Goal: Task Accomplishment & Management: Complete application form

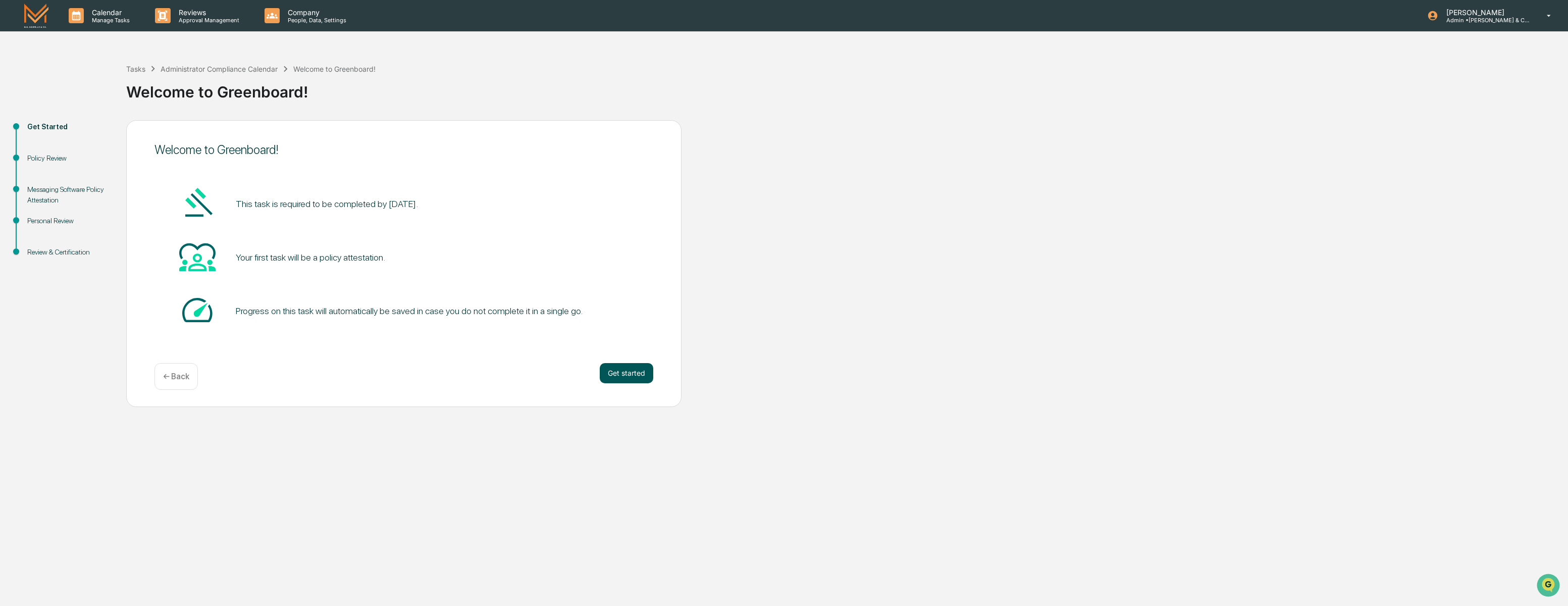
click at [632, 371] on button "Get started" at bounding box center [626, 373] width 53 height 20
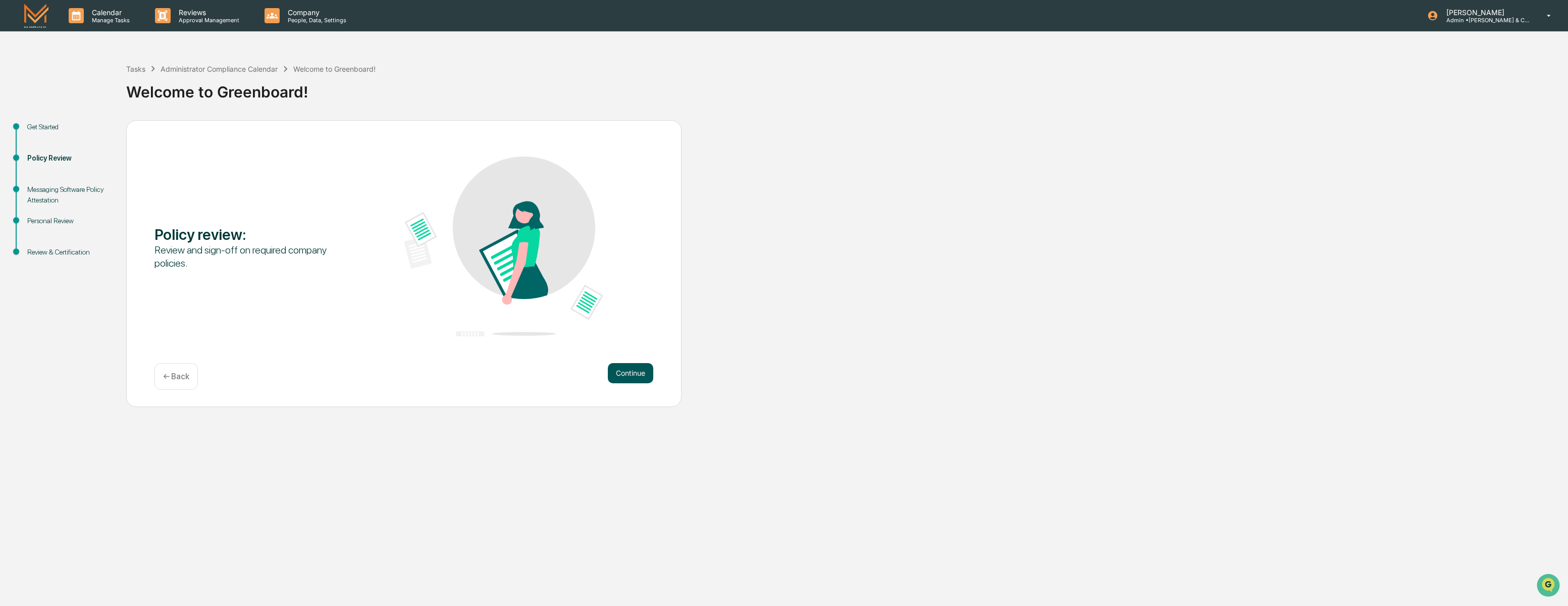
click at [637, 377] on button "Continue" at bounding box center [630, 373] width 46 height 20
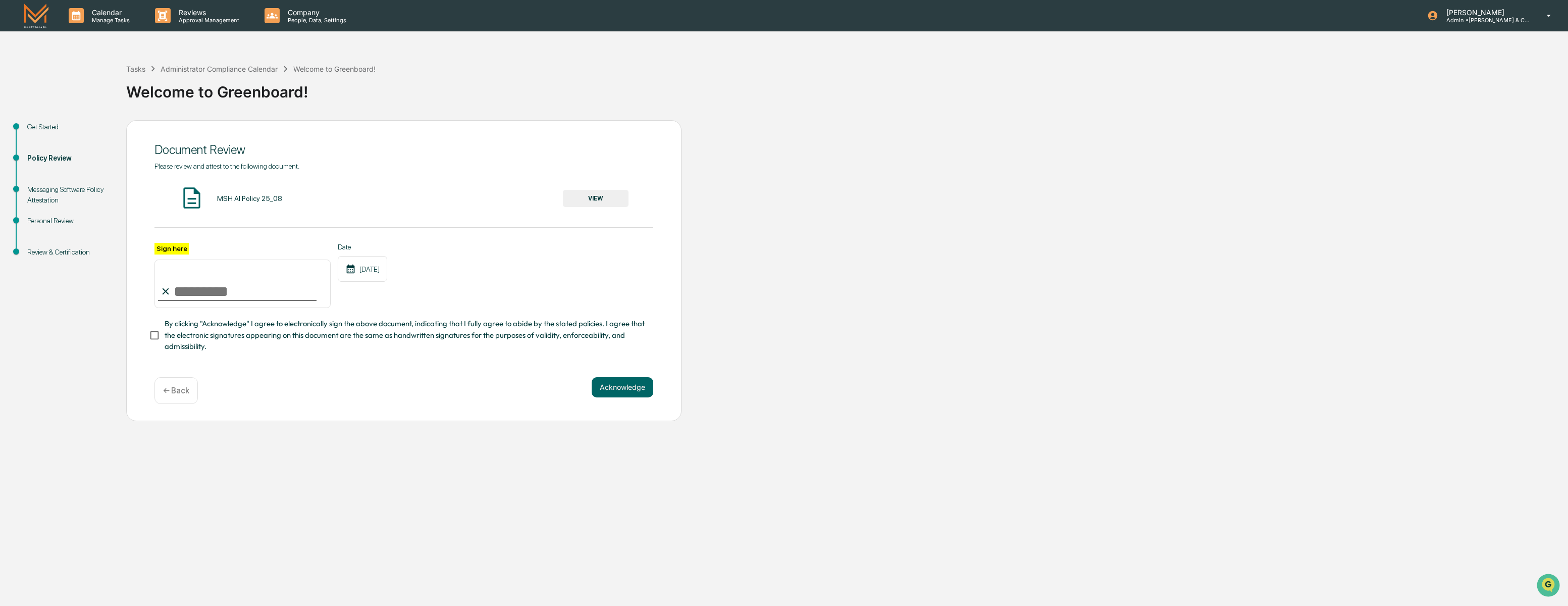
click at [185, 291] on input "Sign here" at bounding box center [242, 284] width 176 height 49
type input "**********"
click at [387, 294] on div "Date 09/16/2025" at bounding box center [362, 276] width 50 height 66
click at [631, 384] on button "Acknowledge" at bounding box center [621, 387] width 61 height 20
click at [247, 197] on div "MSH AI Policy 25_08" at bounding box center [250, 198] width 65 height 8
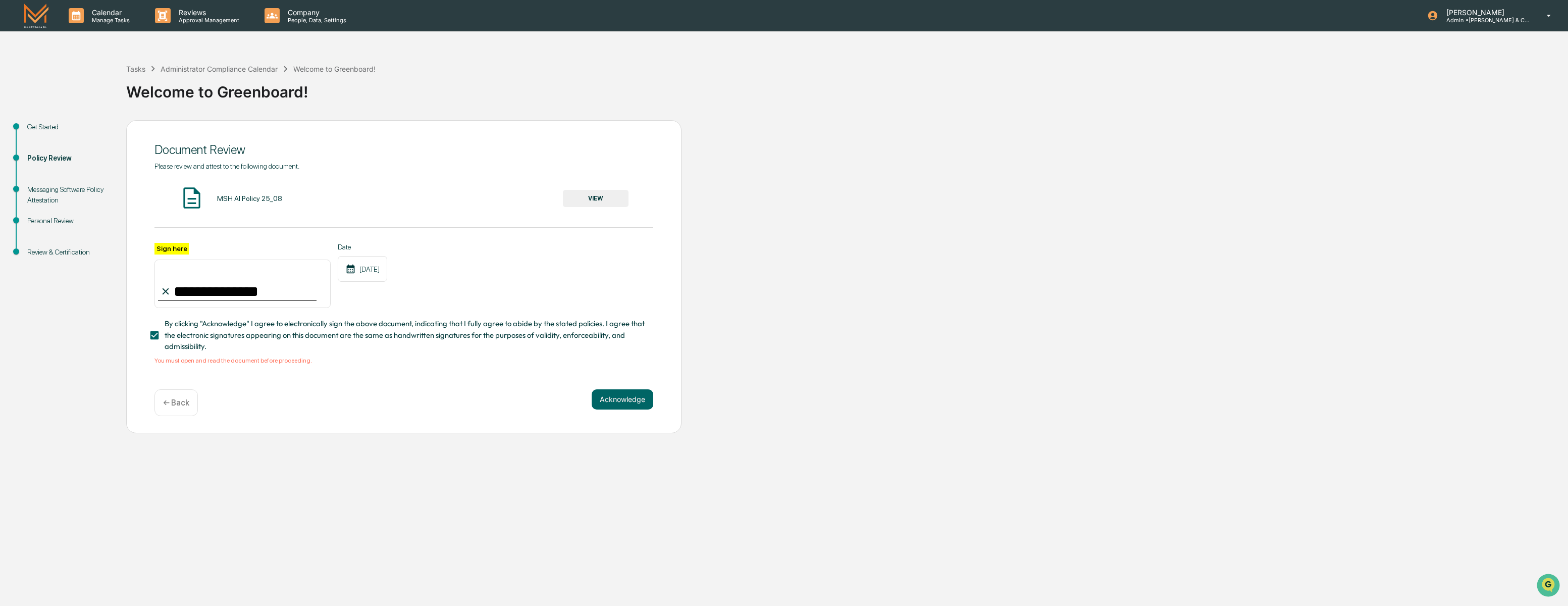
click at [191, 196] on img at bounding box center [192, 198] width 25 height 25
click at [581, 201] on button "VIEW" at bounding box center [596, 198] width 66 height 17
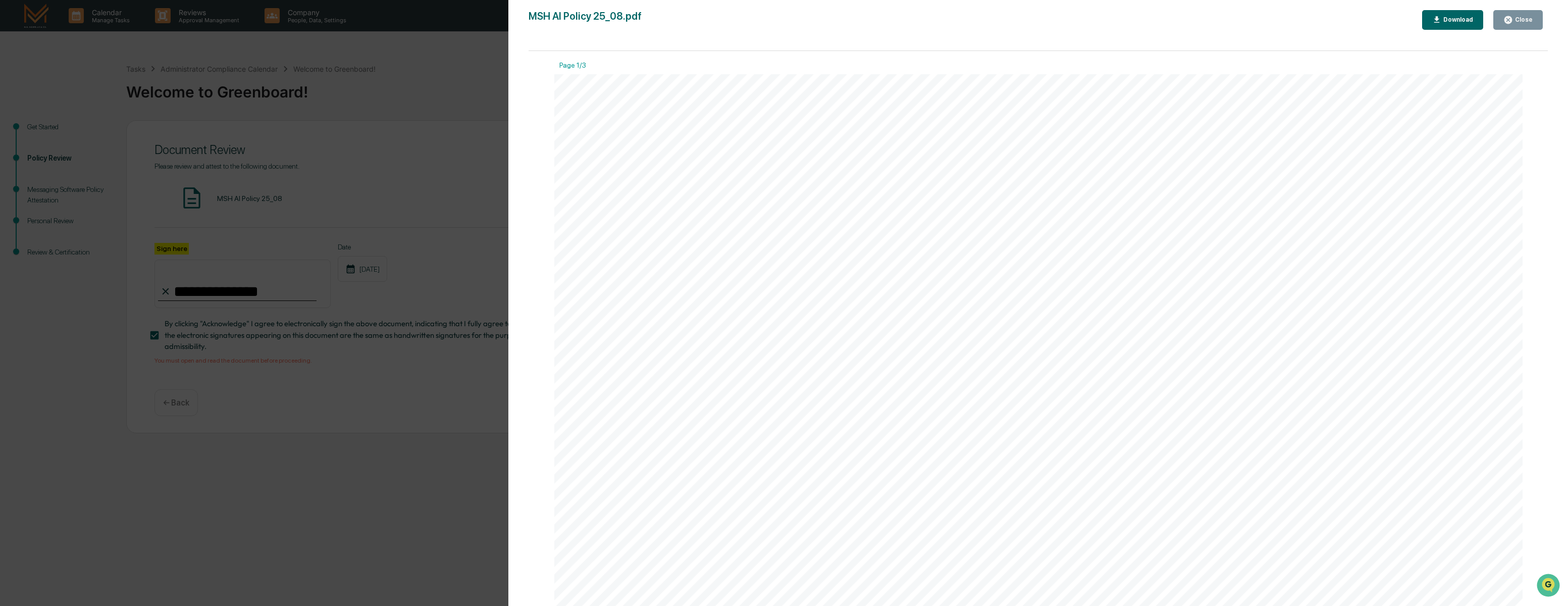
click at [1519, 18] on div "Close" at bounding box center [1522, 19] width 19 height 7
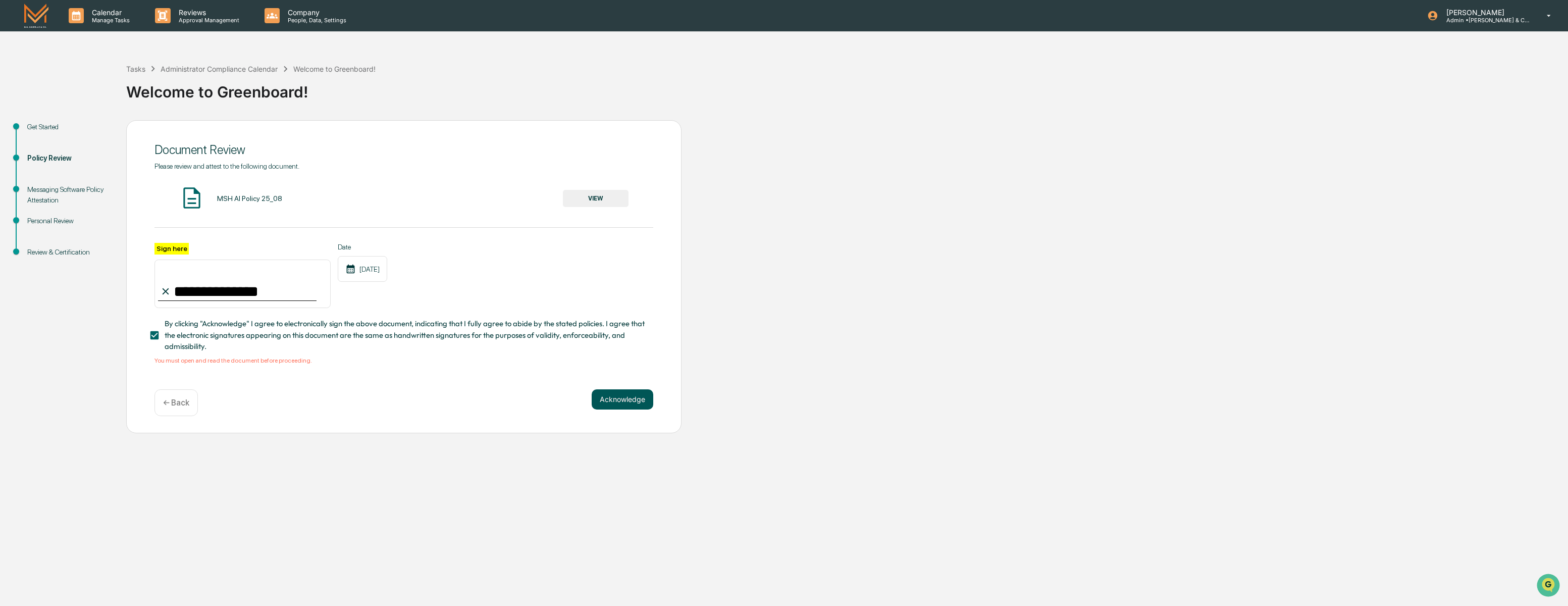
click at [634, 396] on button "Acknowledge" at bounding box center [621, 399] width 61 height 20
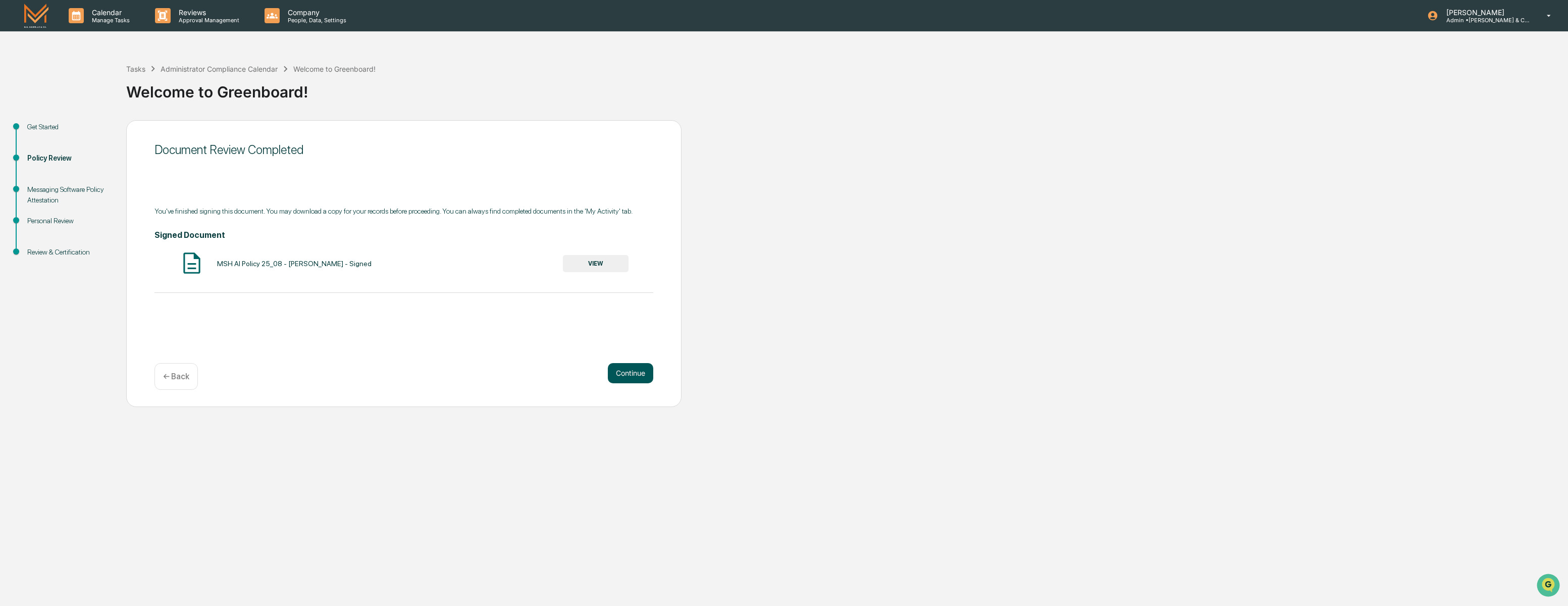
click at [630, 375] on button "Continue" at bounding box center [630, 373] width 46 height 20
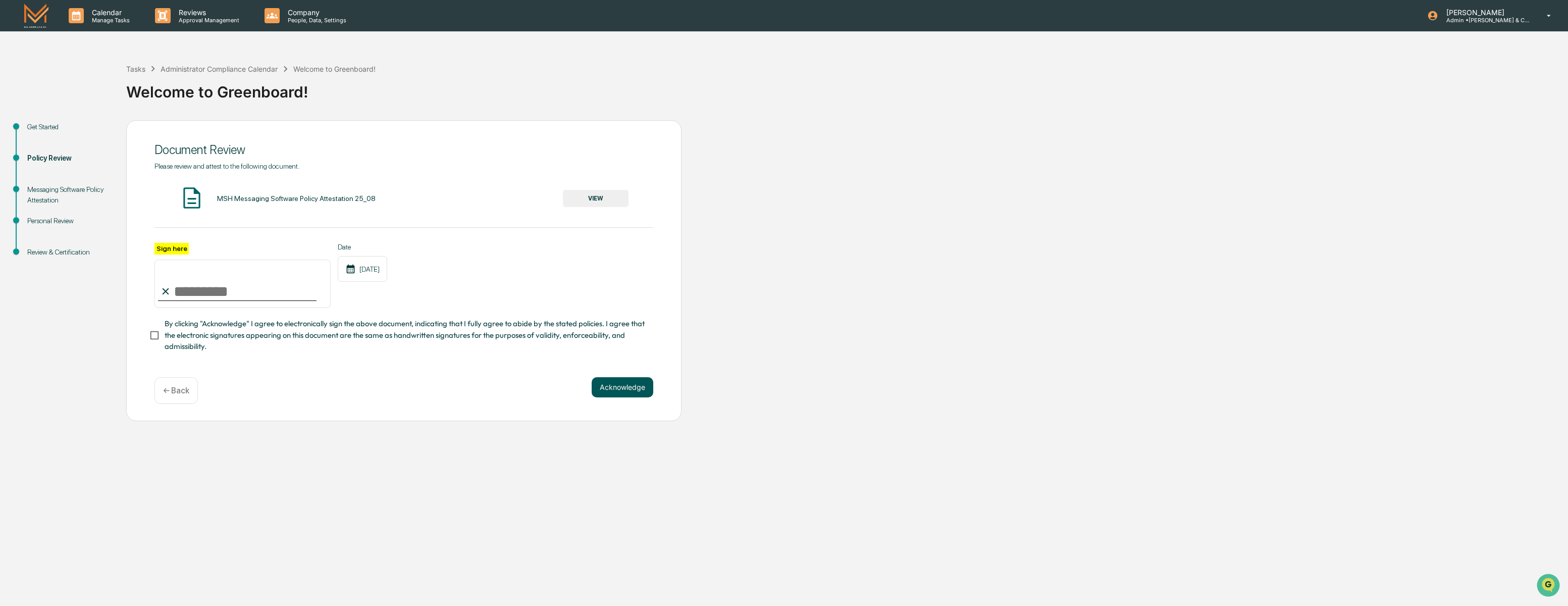
click at [618, 386] on button "Acknowledge" at bounding box center [621, 387] width 61 height 20
click at [602, 198] on button "VIEW" at bounding box center [596, 198] width 66 height 17
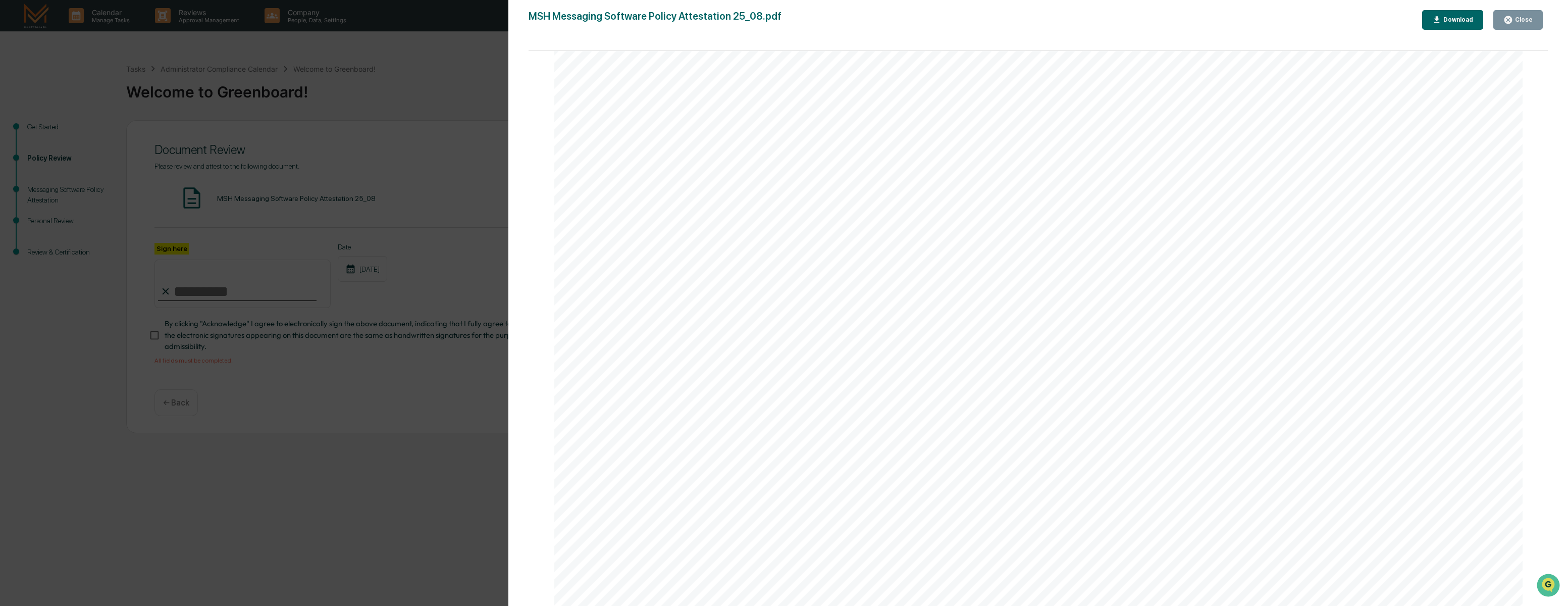
scroll to position [3297, 0]
click at [1520, 20] on div "Close" at bounding box center [1522, 19] width 19 height 7
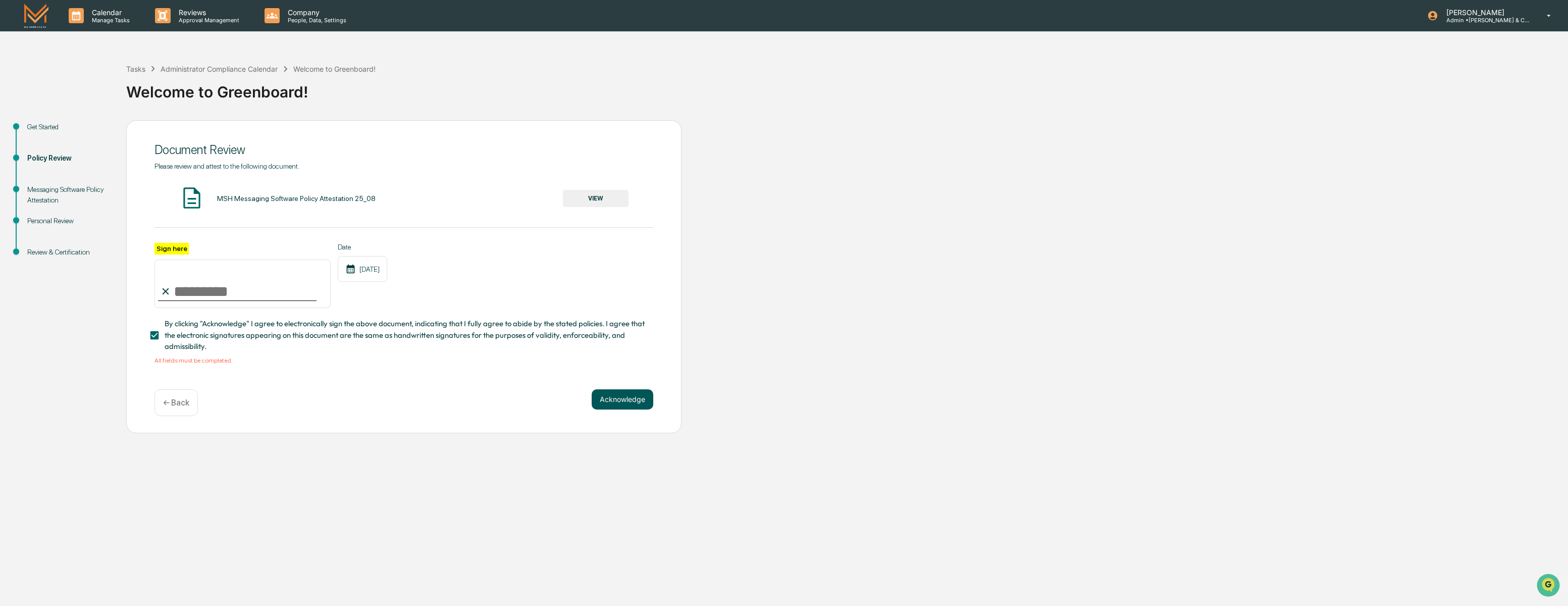
click at [616, 401] on button "Acknowledge" at bounding box center [621, 399] width 61 height 20
click at [617, 395] on button "Acknowledge" at bounding box center [621, 399] width 61 height 20
click at [213, 286] on input "Sign here" at bounding box center [242, 284] width 176 height 49
type input "**********"
click at [647, 403] on button "Acknowledge" at bounding box center [621, 399] width 61 height 20
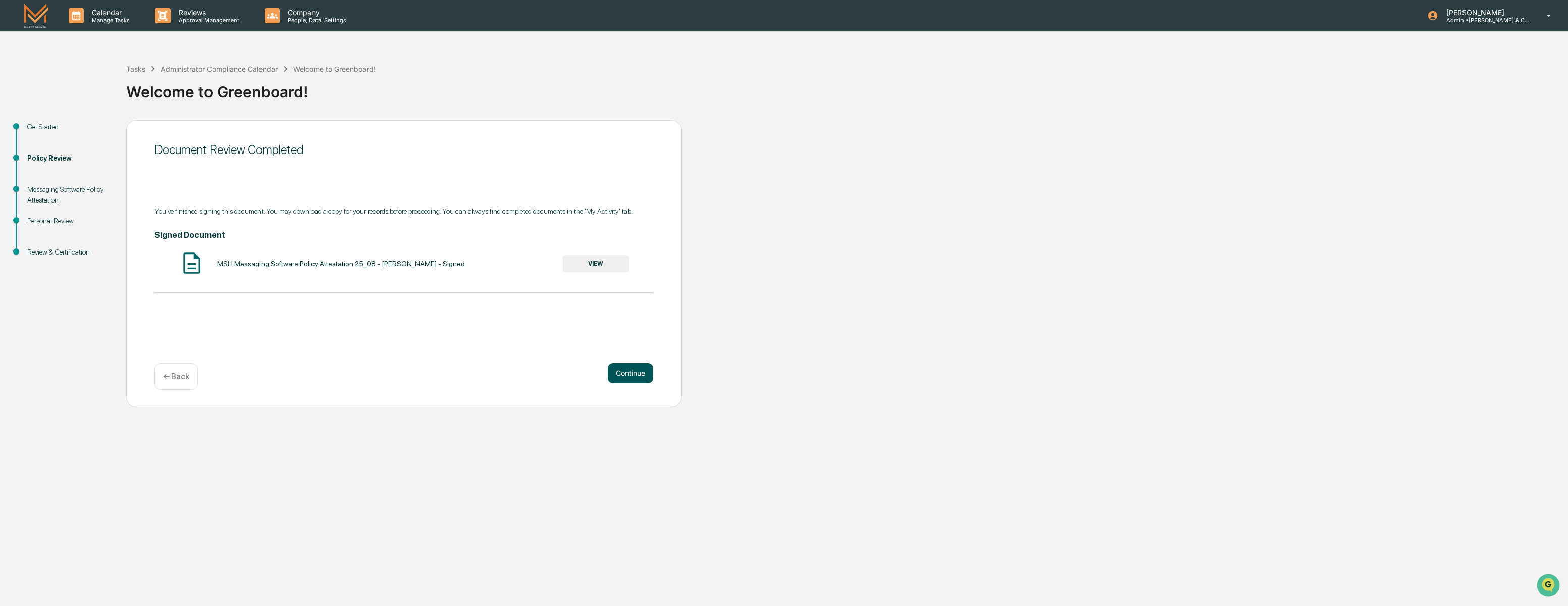
click at [626, 372] on button "Continue" at bounding box center [630, 373] width 46 height 20
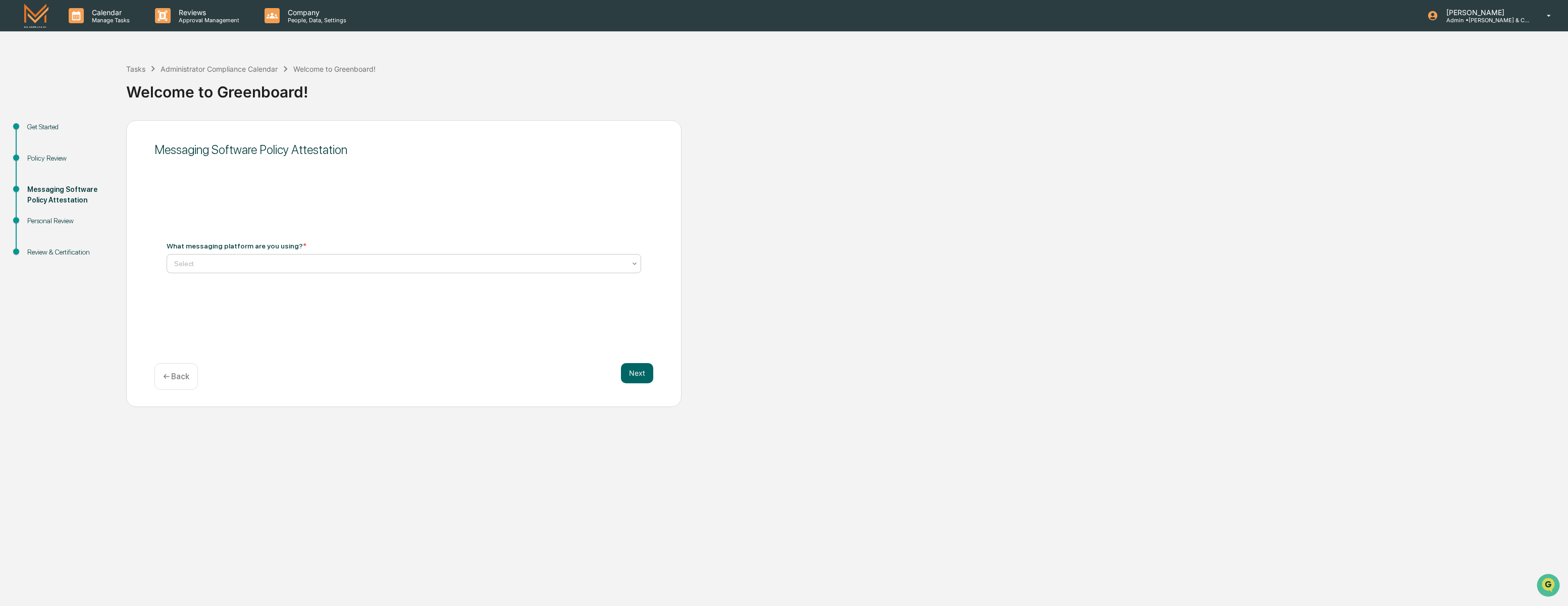
click at [221, 263] on div at bounding box center [399, 263] width 451 height 10
click at [271, 286] on div "I will be using WhatsApp for client messaging" at bounding box center [404, 287] width 474 height 20
click at [637, 372] on button "Next" at bounding box center [636, 373] width 32 height 20
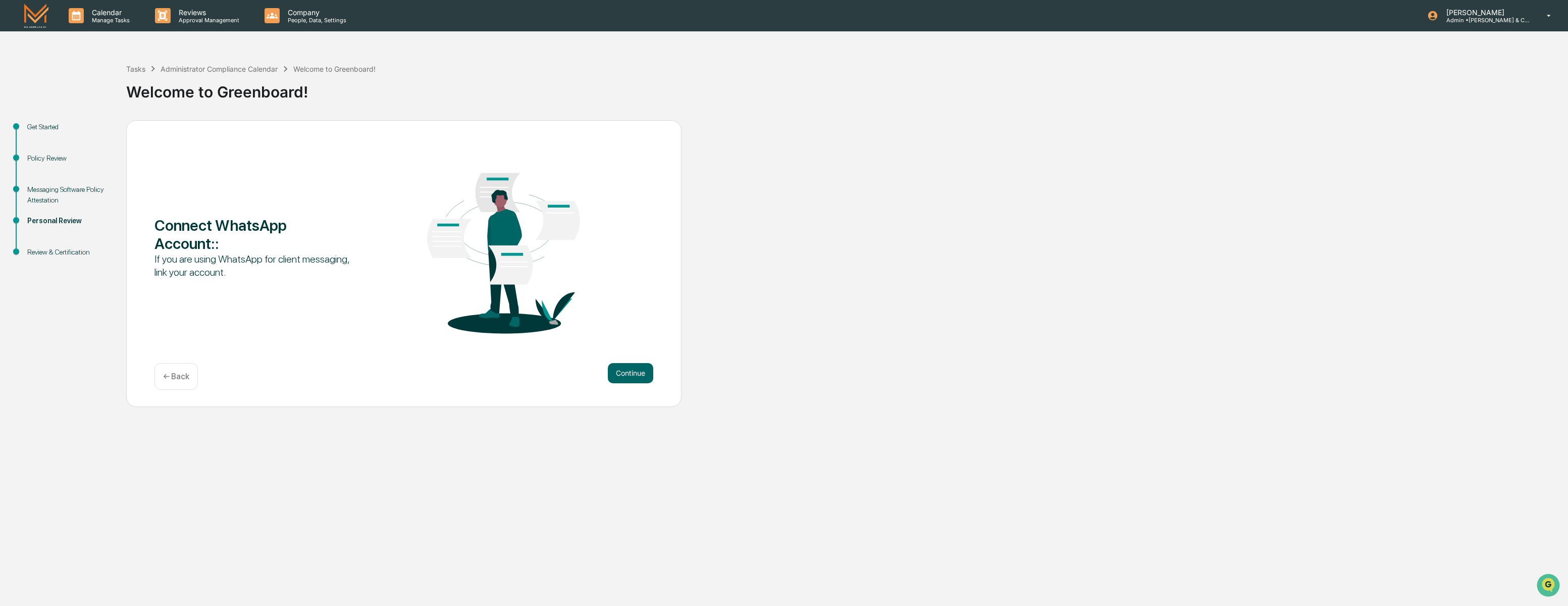
click at [182, 379] on p "← Back" at bounding box center [176, 377] width 26 height 10
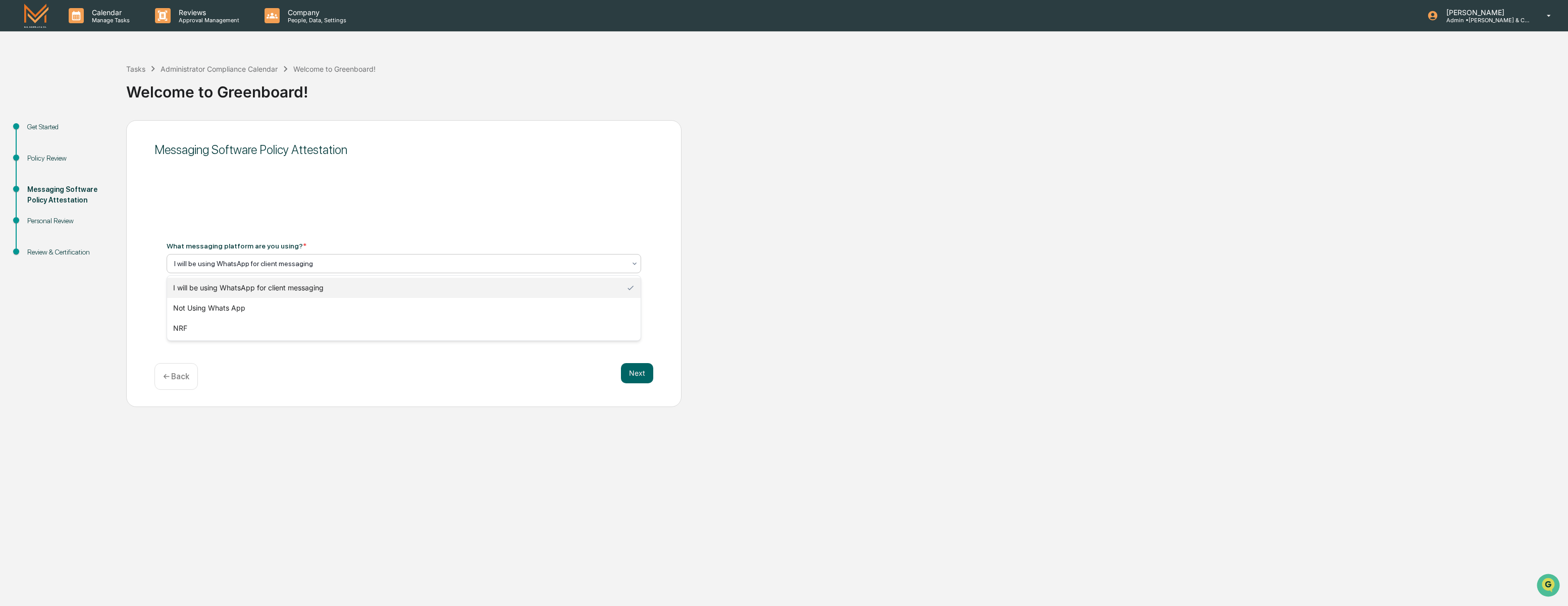
click at [240, 262] on div at bounding box center [399, 263] width 451 height 10
click at [341, 227] on div "Messaging Software Policy Attestation What messaging platform are you using? * …" at bounding box center [404, 263] width 555 height 286
click at [638, 375] on button "Next" at bounding box center [636, 373] width 32 height 20
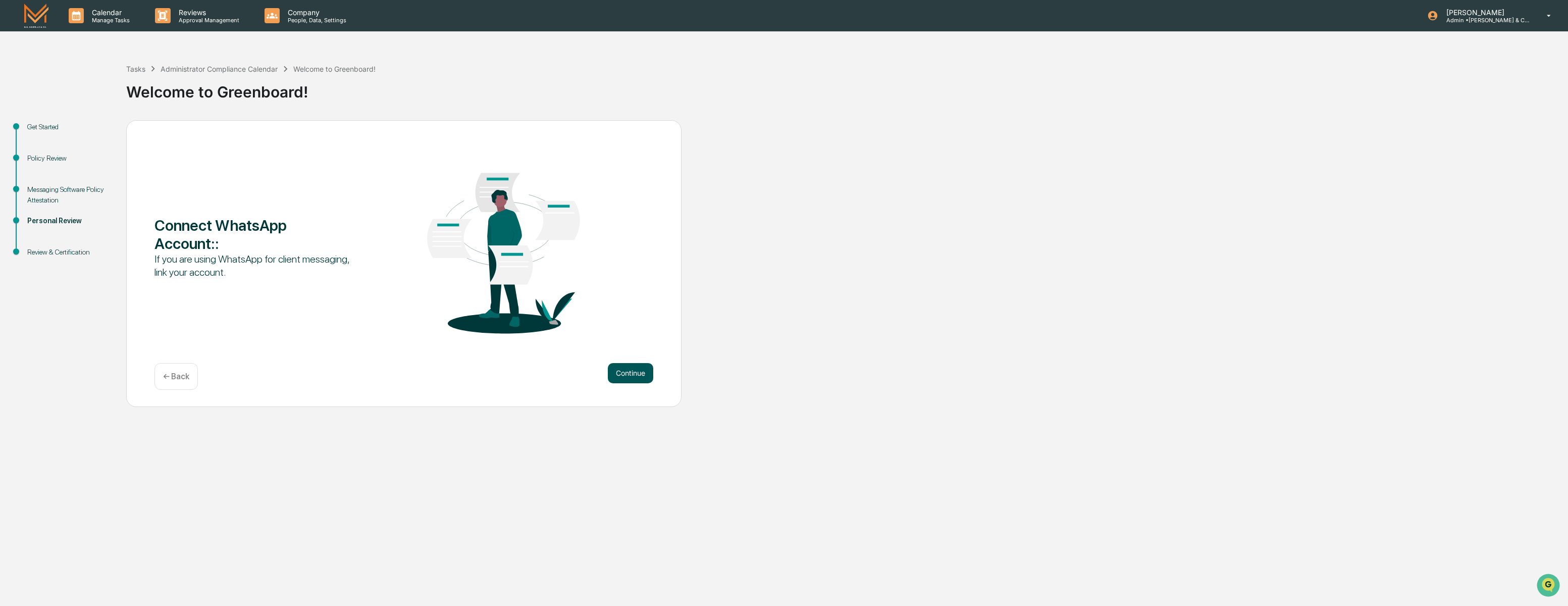
click at [623, 373] on button "Continue" at bounding box center [630, 373] width 46 height 20
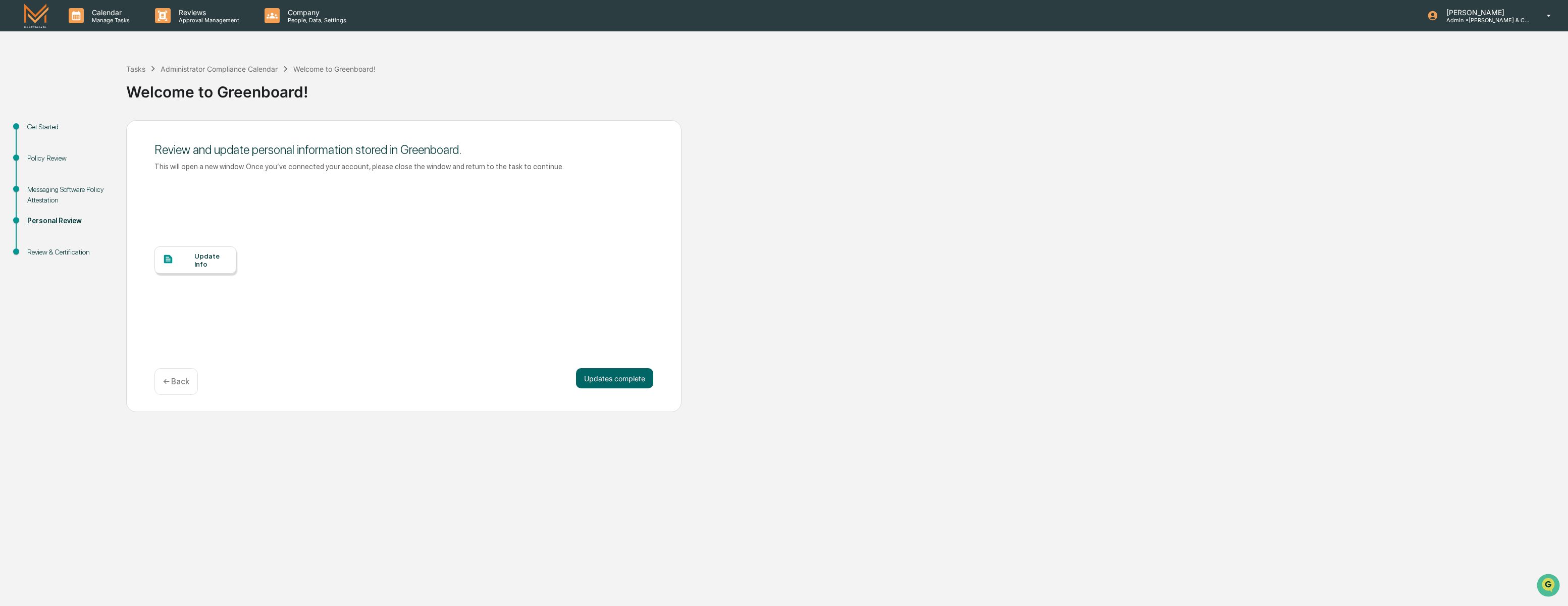
click at [197, 254] on div "Update Info" at bounding box center [211, 259] width 34 height 17
click at [601, 378] on button "Updates complete" at bounding box center [615, 378] width 78 height 20
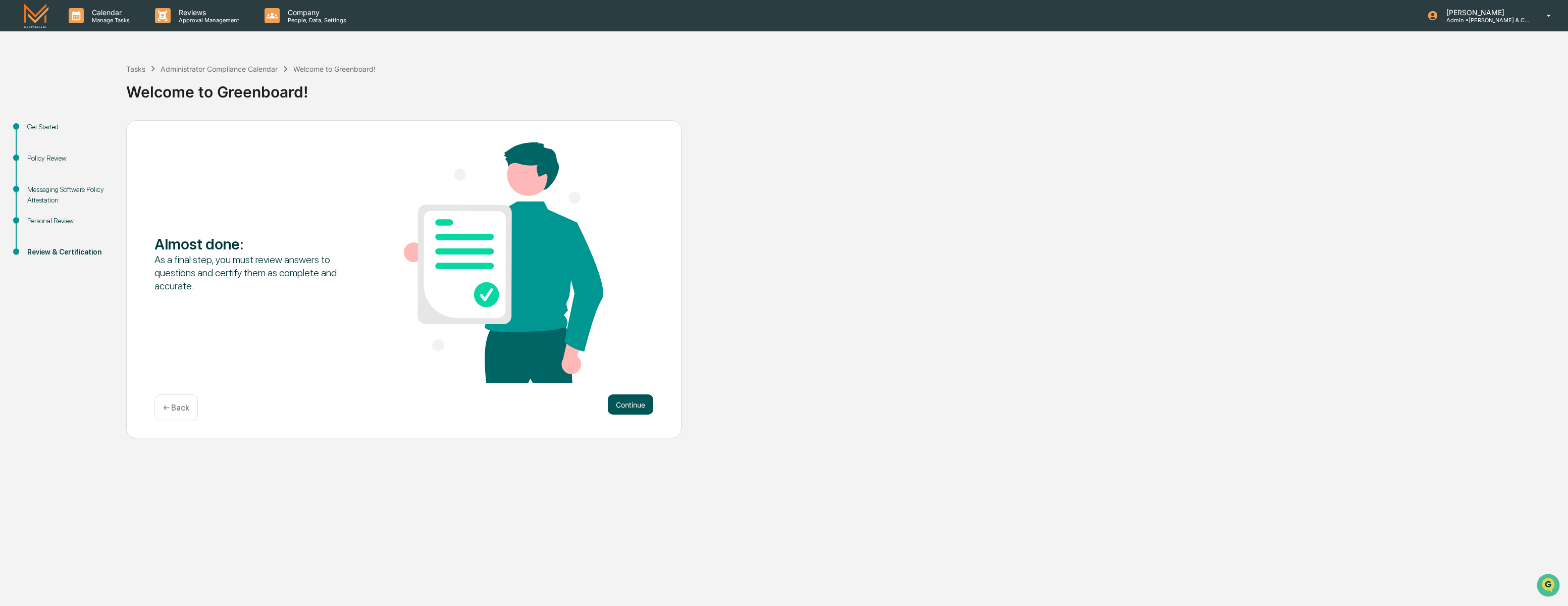
click at [626, 401] on button "Continue" at bounding box center [630, 404] width 46 height 20
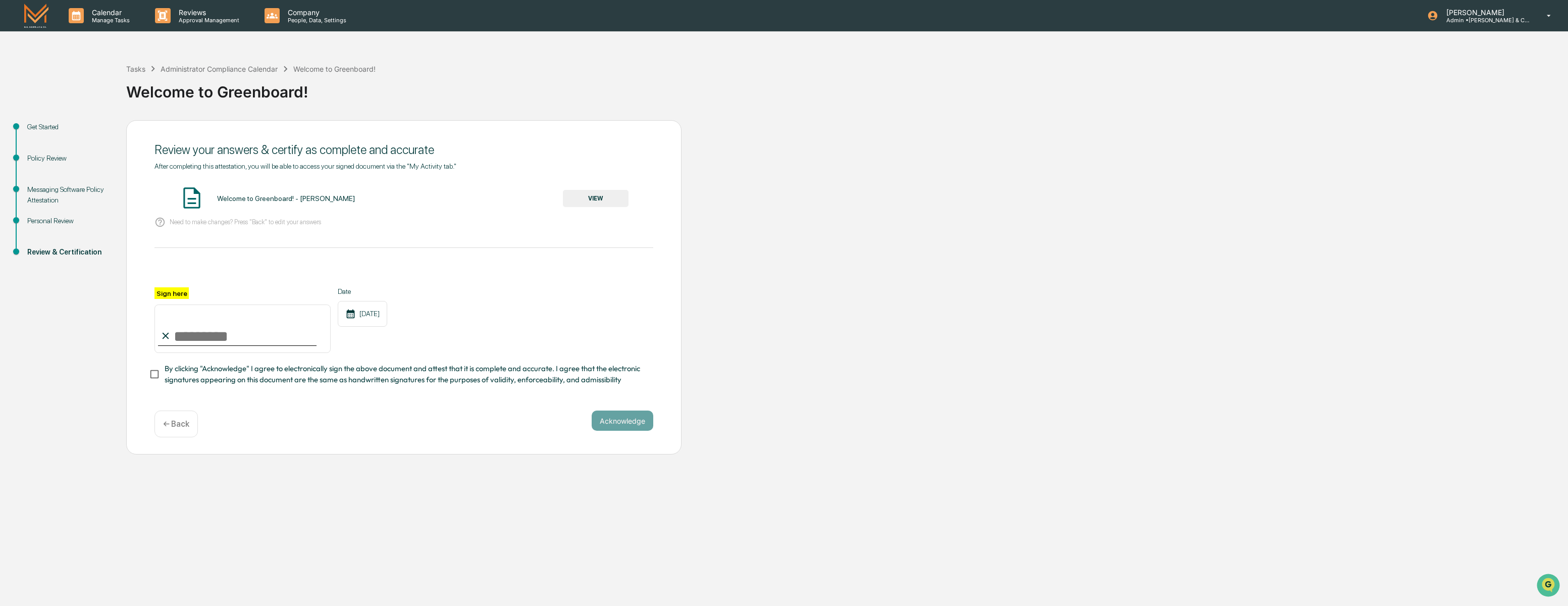
click at [604, 197] on button "VIEW" at bounding box center [596, 198] width 66 height 17
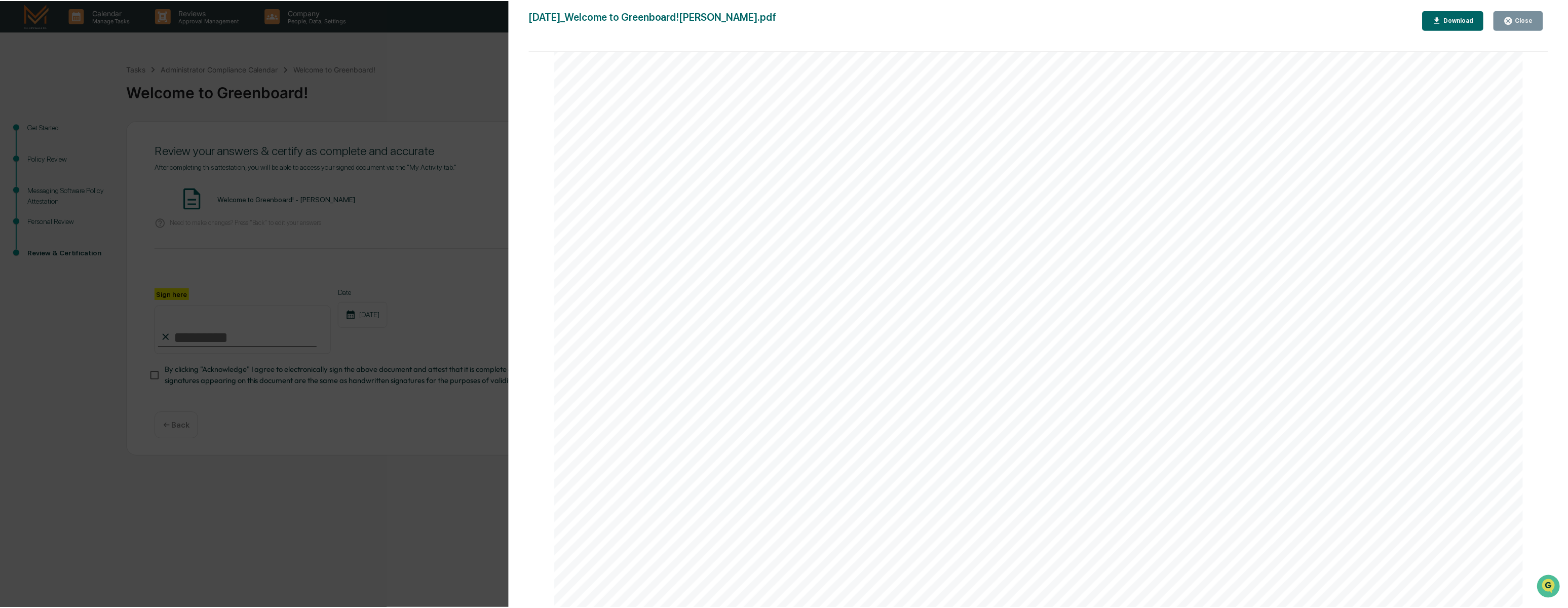
scroll to position [2249, 0]
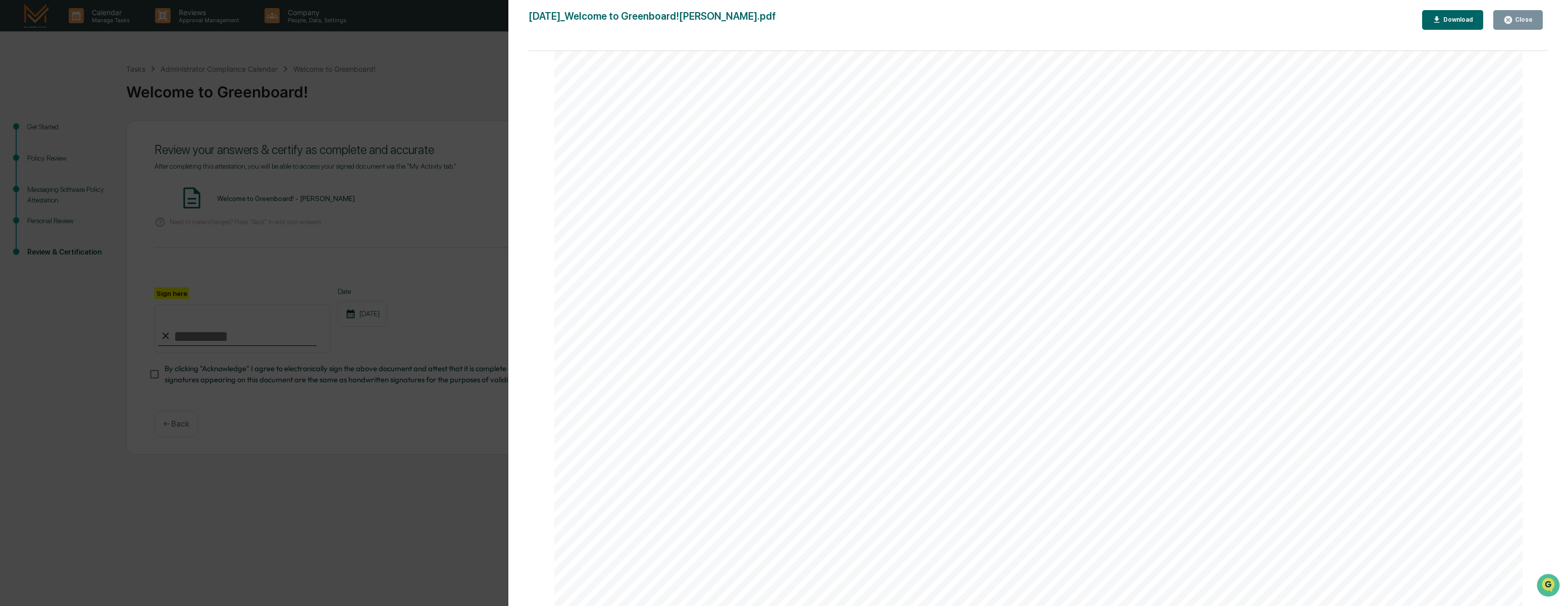
click at [1517, 10] on button "Close" at bounding box center [1518, 19] width 50 height 19
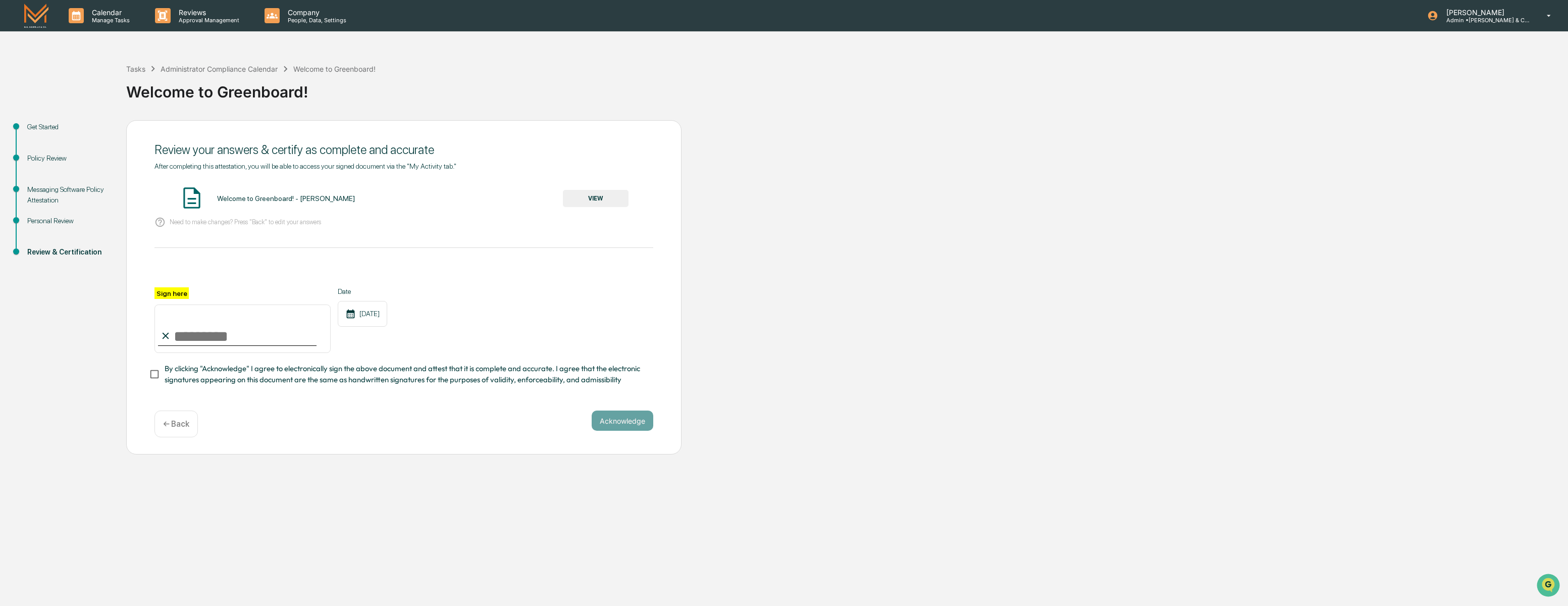
click at [176, 333] on input "Sign here" at bounding box center [242, 328] width 176 height 49
type input "**********"
click at [429, 399] on div "**********" at bounding box center [404, 282] width 499 height 239
click at [633, 422] on button "Acknowledge" at bounding box center [621, 421] width 61 height 20
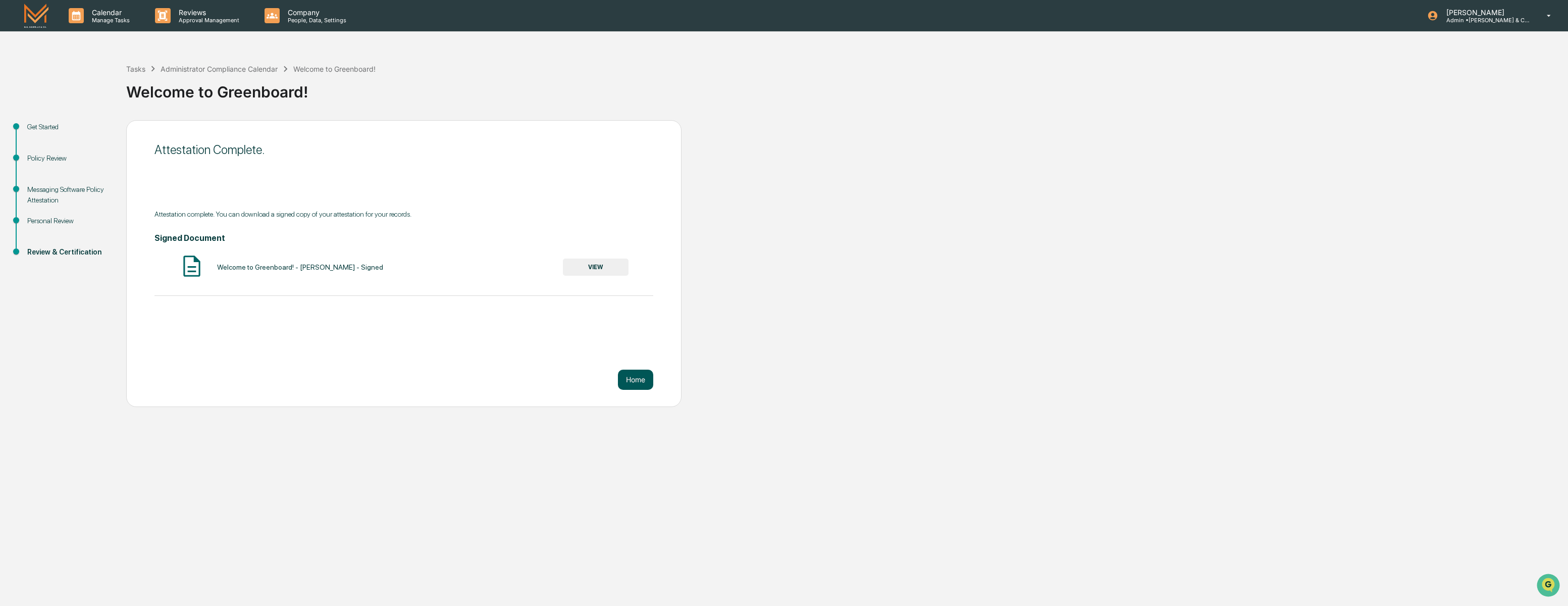
click at [626, 377] on button "Home" at bounding box center [635, 380] width 35 height 20
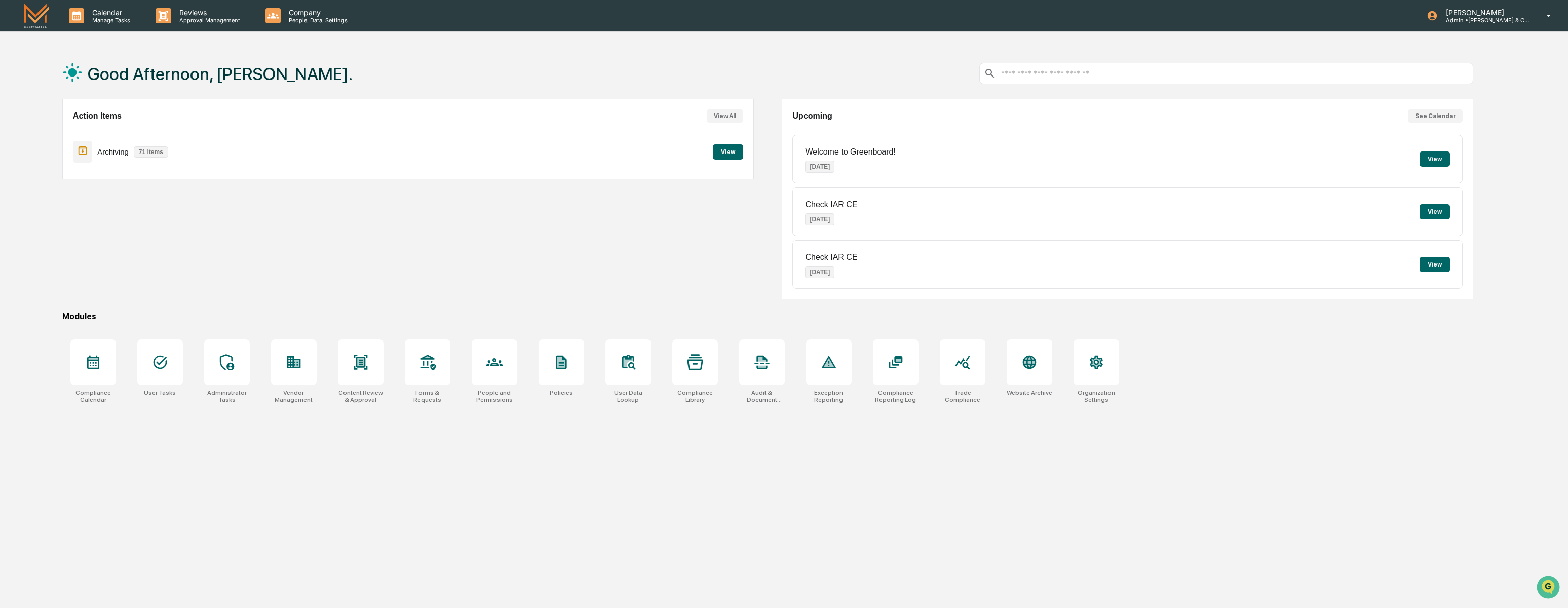
click at [1440, 158] on button "View" at bounding box center [1434, 159] width 30 height 16
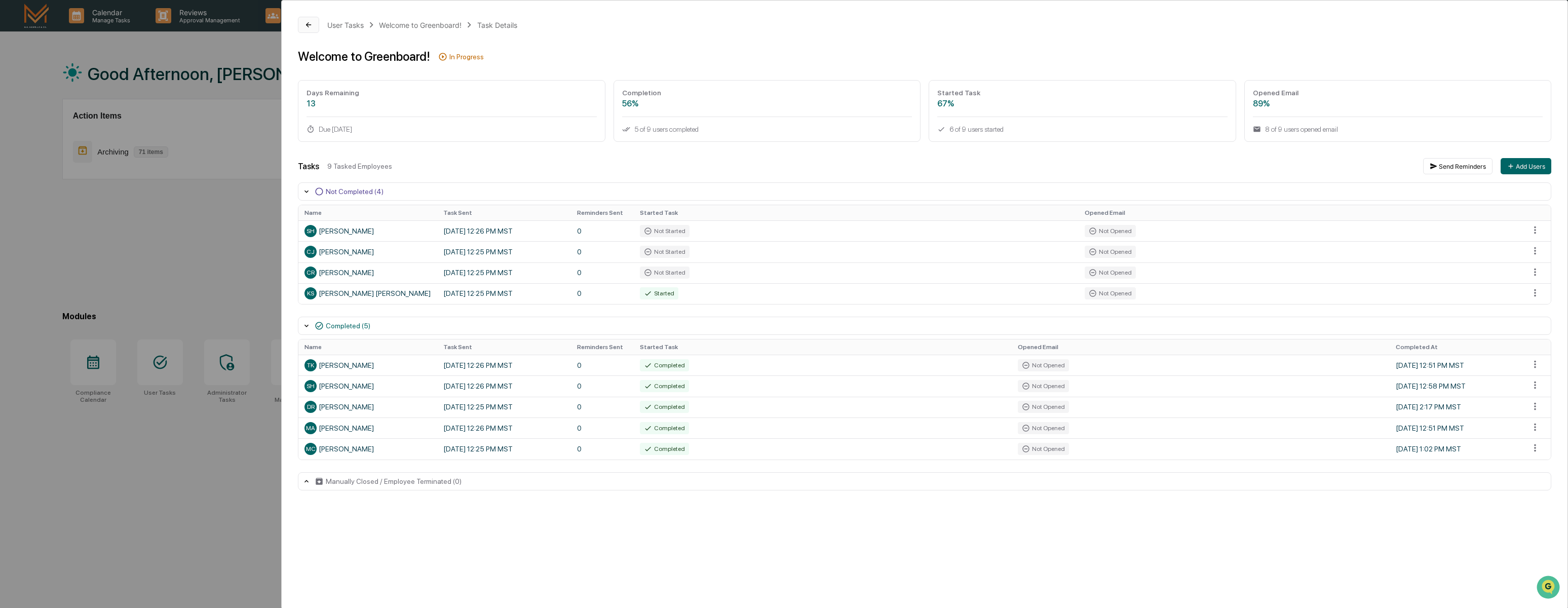
click at [312, 23] on icon at bounding box center [308, 24] width 8 height 8
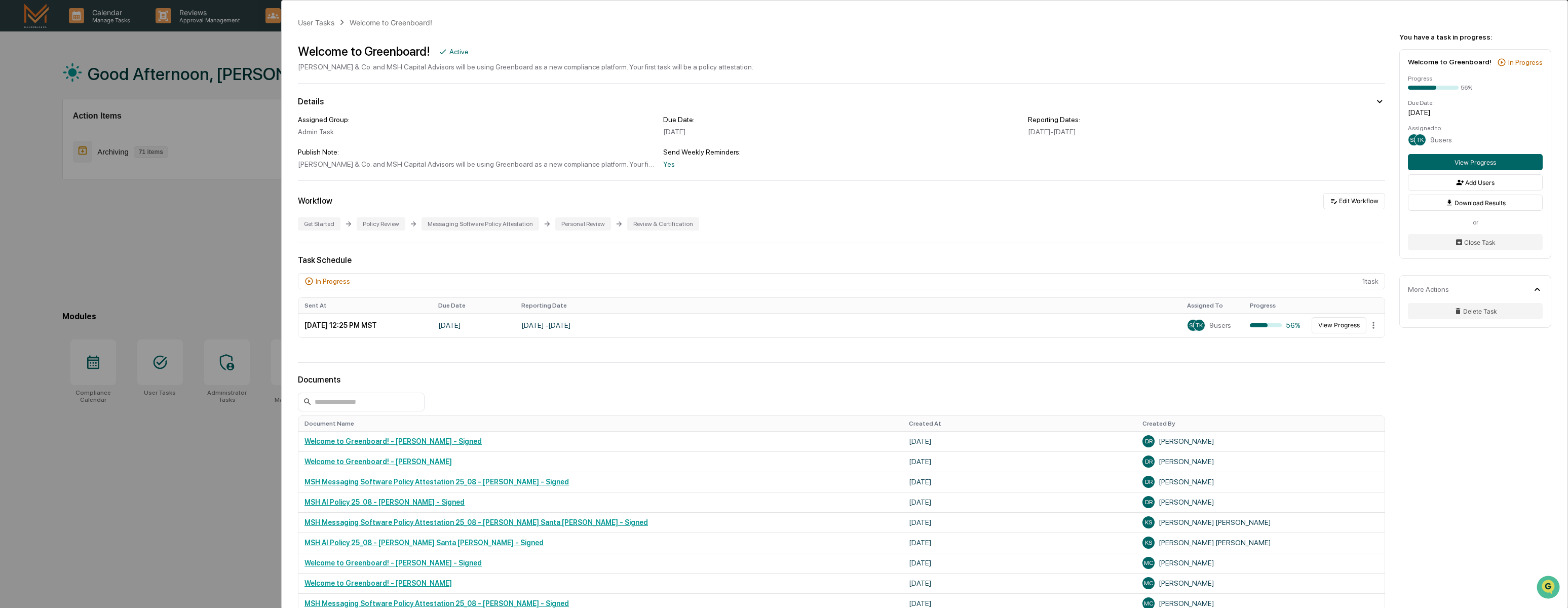
click at [174, 222] on div "User Tasks Welcome to Greenboard! Welcome to Greenboard! Active M.S. Howells & …" at bounding box center [784, 304] width 1568 height 608
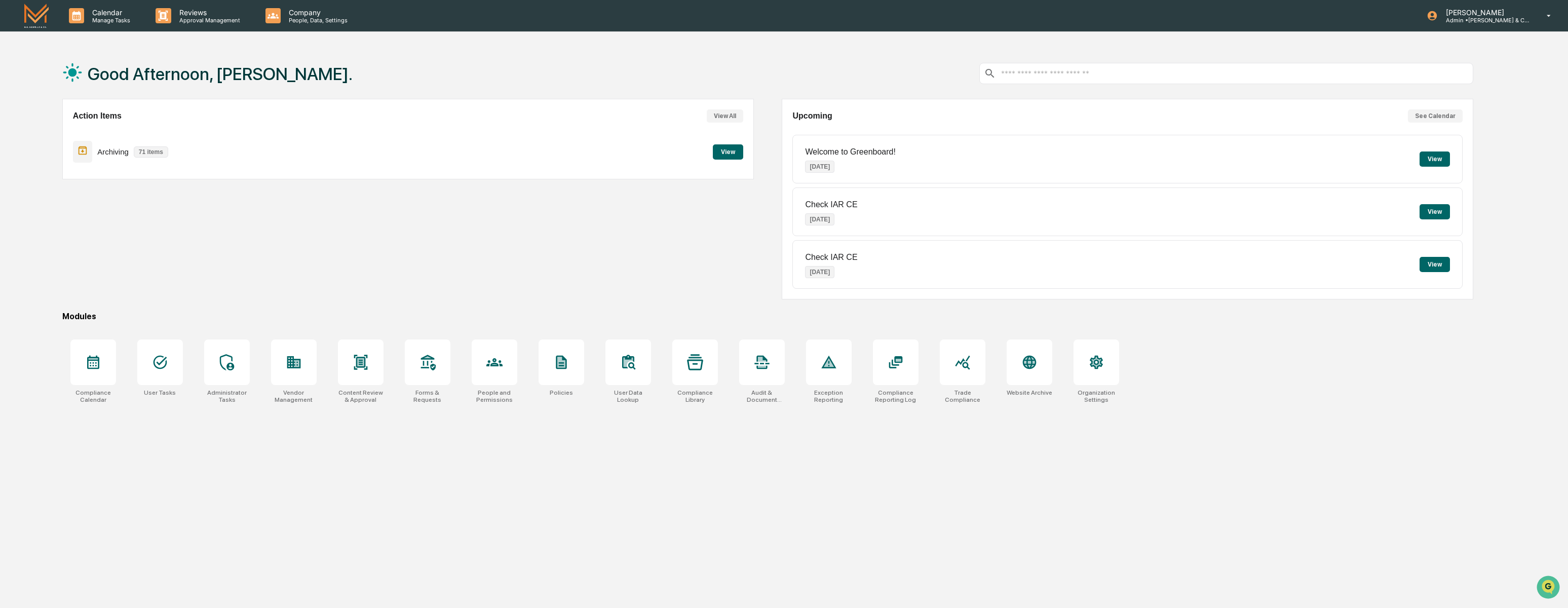
click at [731, 152] on button "View" at bounding box center [727, 152] width 30 height 16
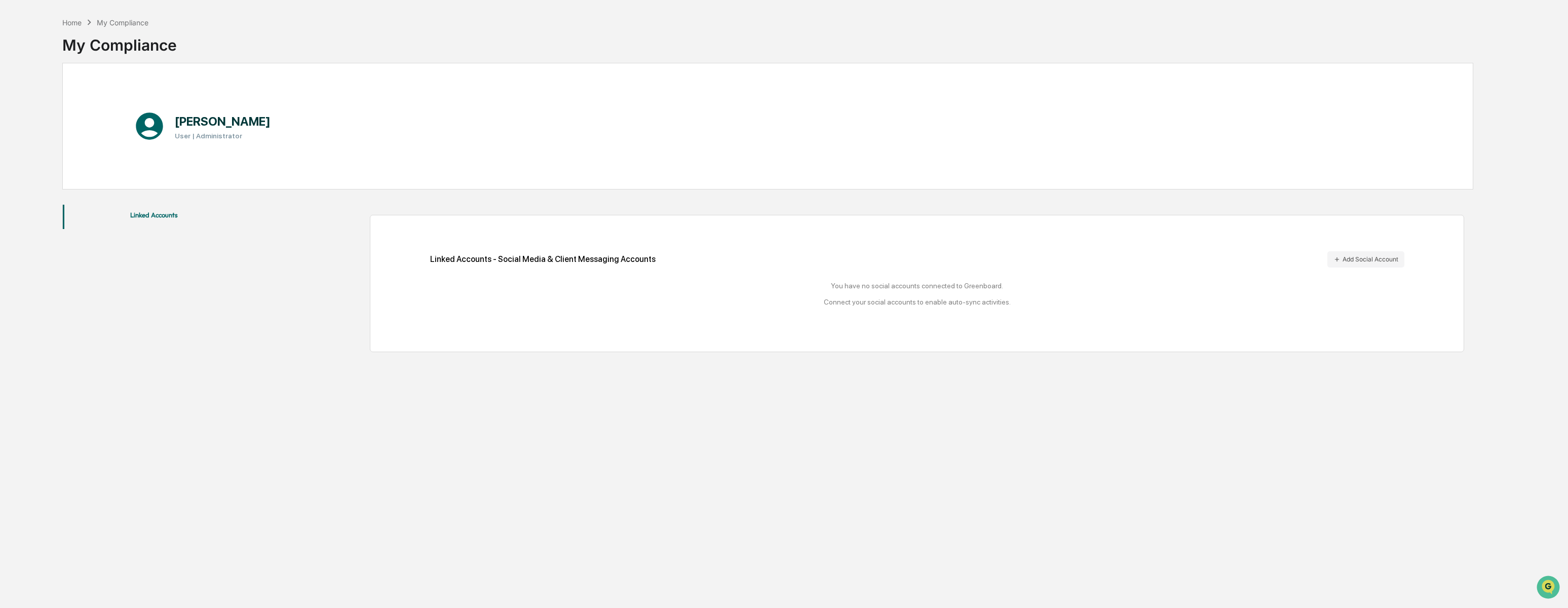
scroll to position [48, 0]
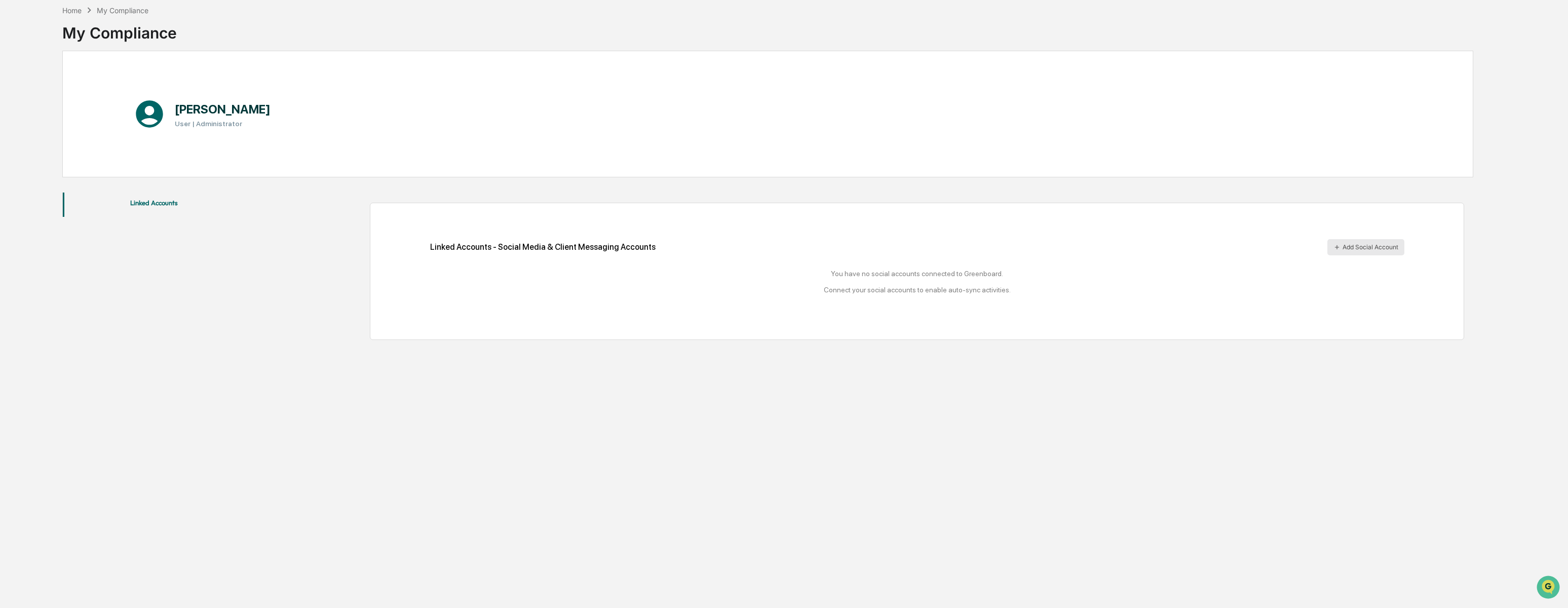
click at [1353, 245] on button "Add Social Account" at bounding box center [1365, 247] width 77 height 17
click at [1347, 247] on button "Add Social Account" at bounding box center [1365, 247] width 77 height 17
